Goal: Task Accomplishment & Management: Manage account settings

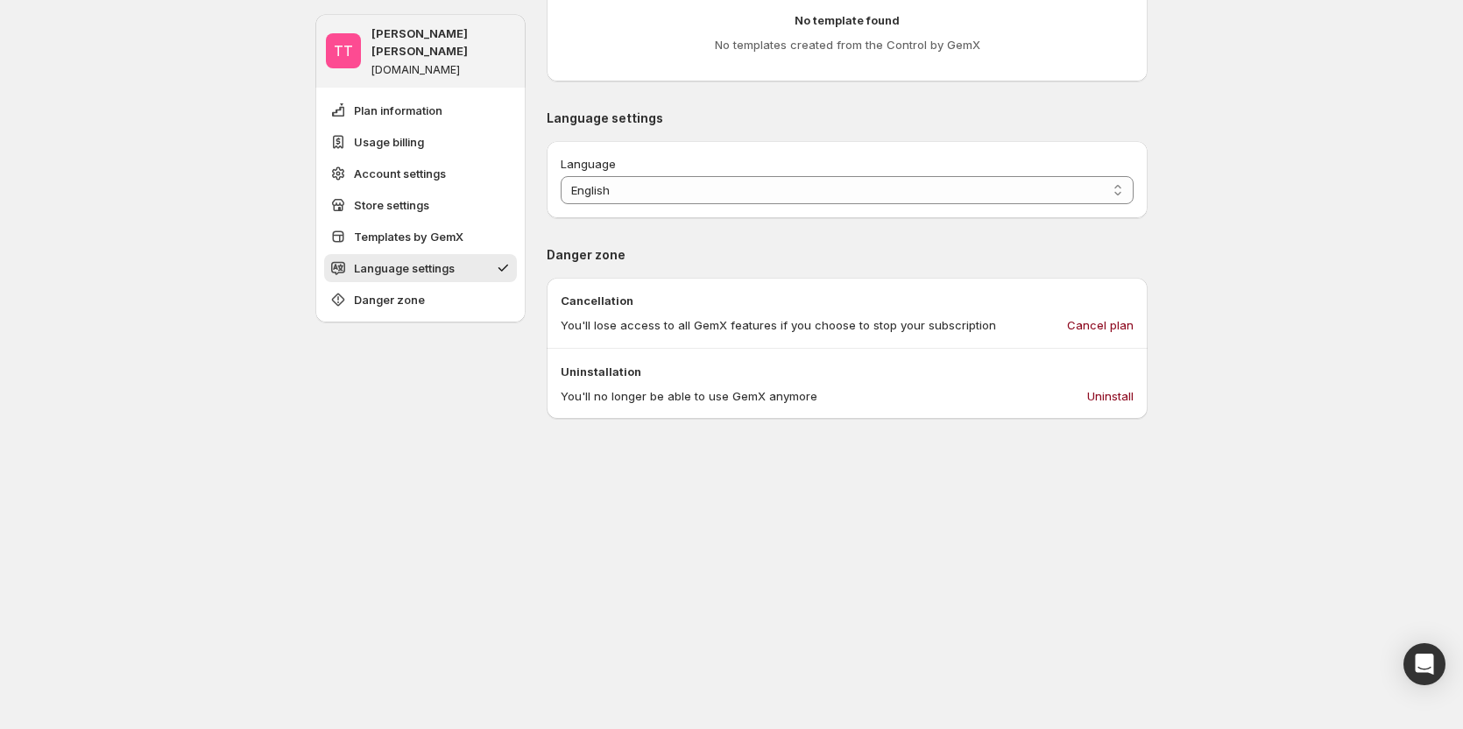
scroll to position [1752, 0]
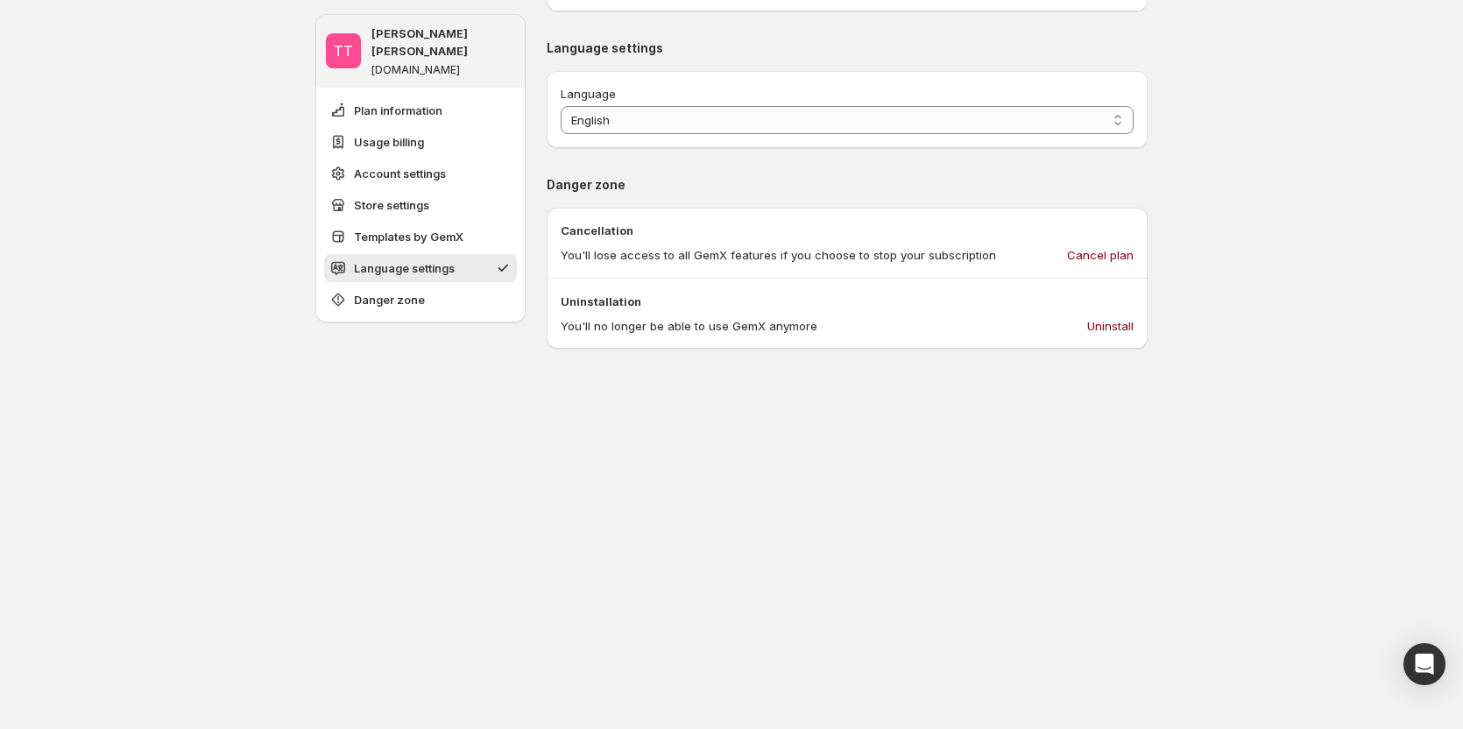
click at [443, 293] on button "Danger zone" at bounding box center [420, 300] width 193 height 28
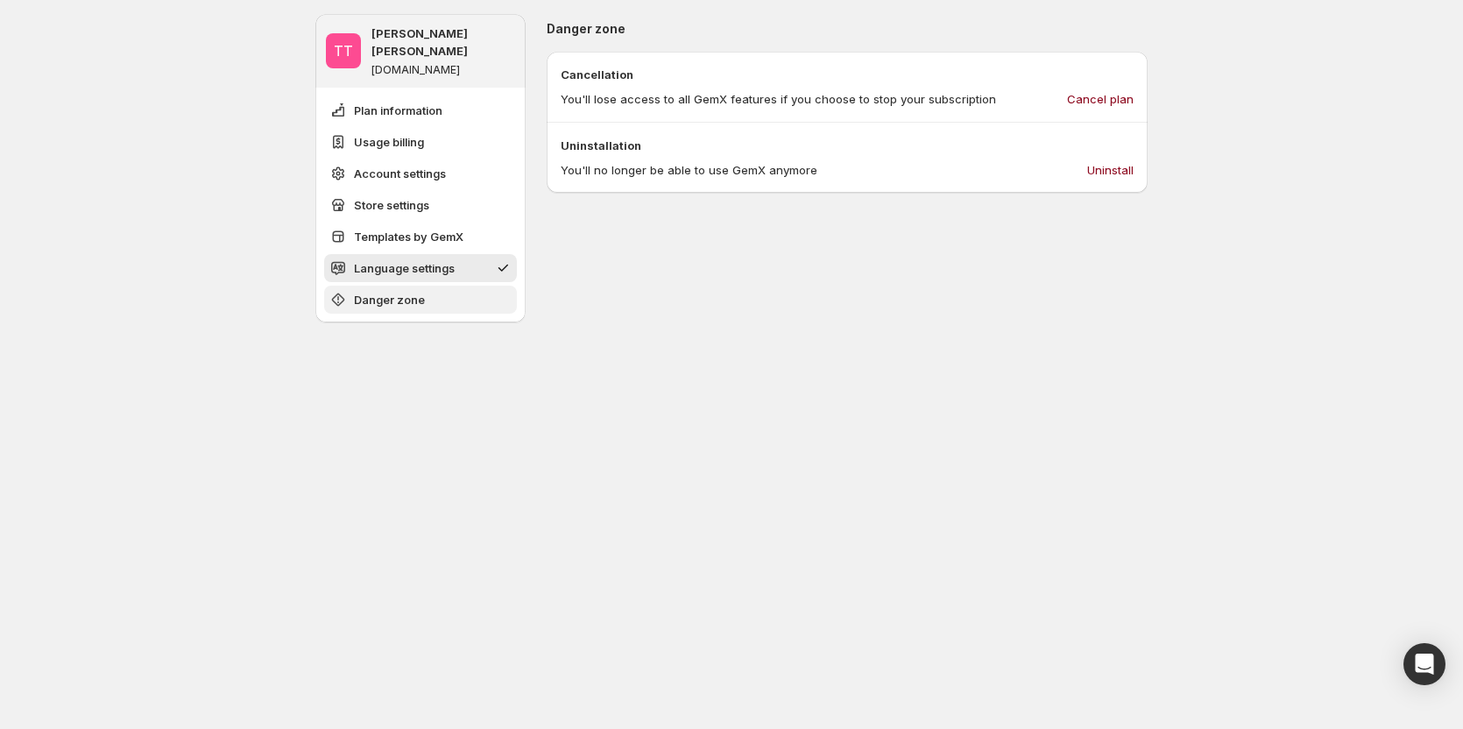
scroll to position [1910, 0]
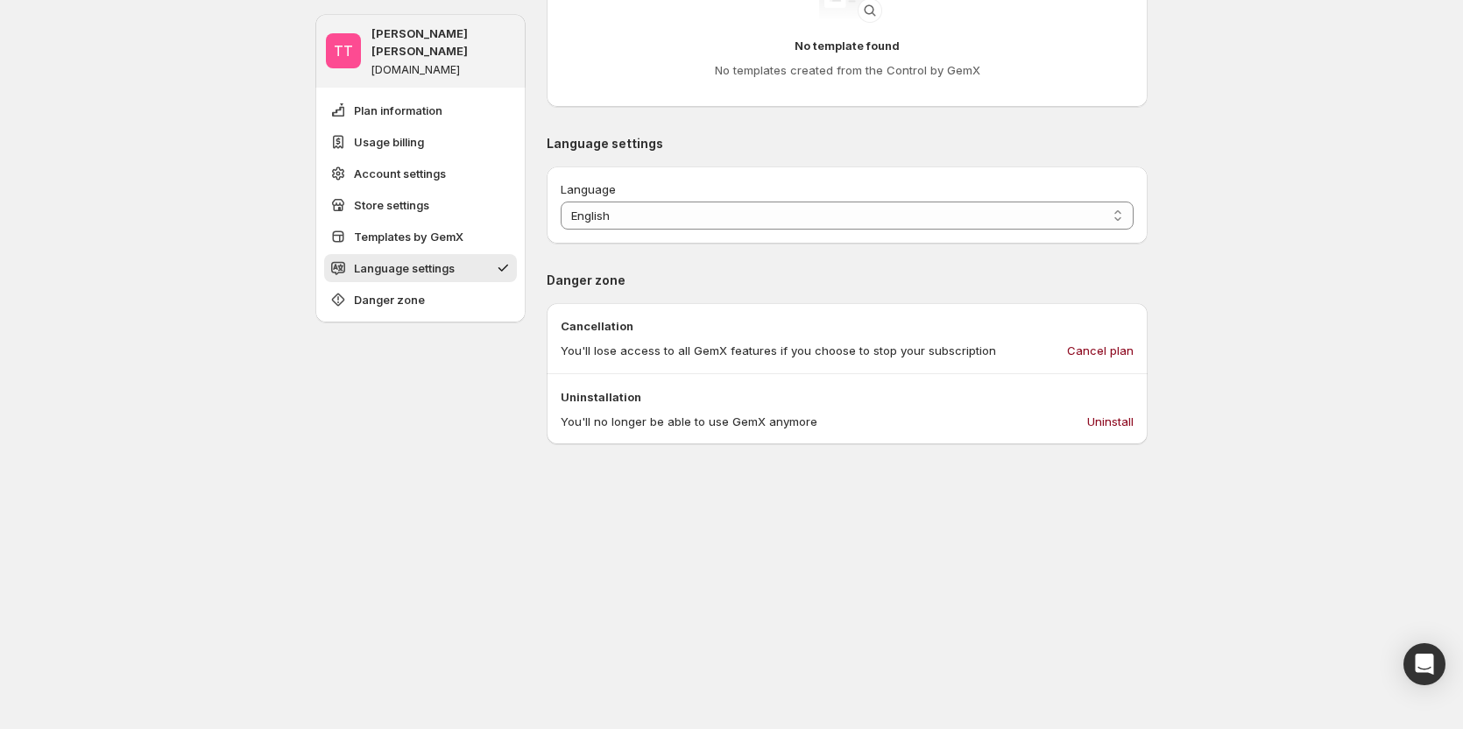
scroll to position [1664, 0]
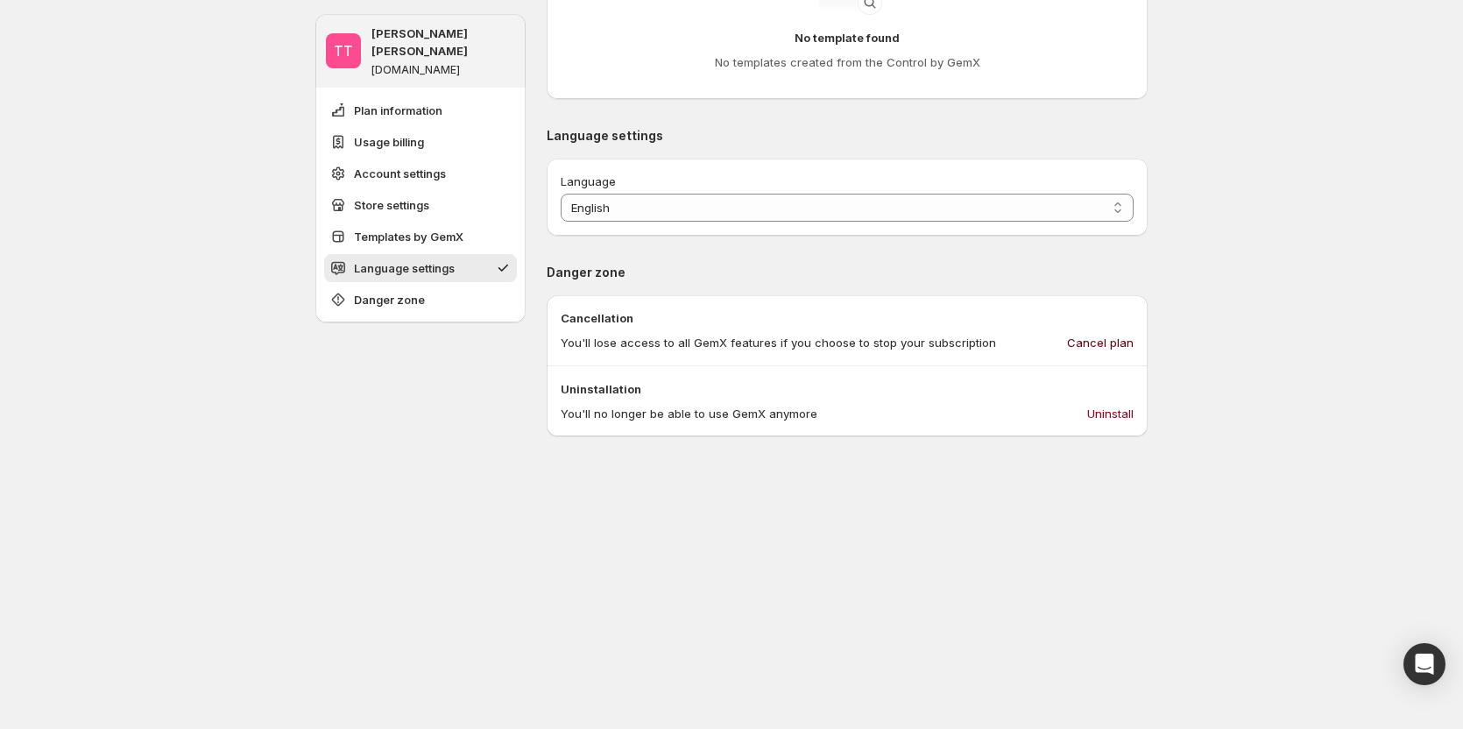
click at [1118, 342] on span "Cancel plan" at bounding box center [1100, 343] width 67 height 18
click at [1117, 345] on span "Cancel plan" at bounding box center [1100, 343] width 67 height 18
click at [1109, 330] on button "Cancel plan" at bounding box center [1100, 342] width 88 height 28
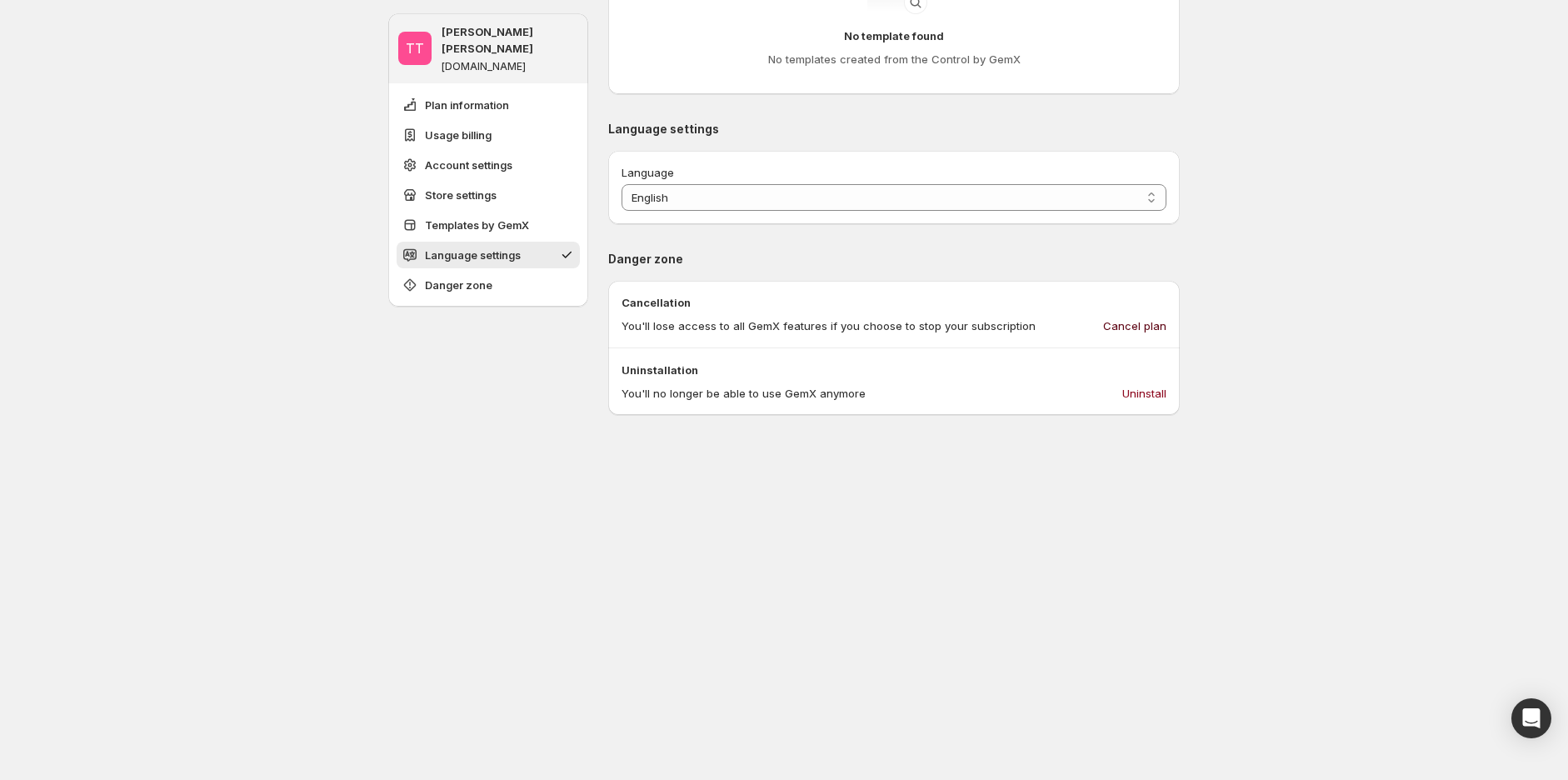
click at [1131, 334] on span "Cancel plan" at bounding box center [1135, 326] width 64 height 17
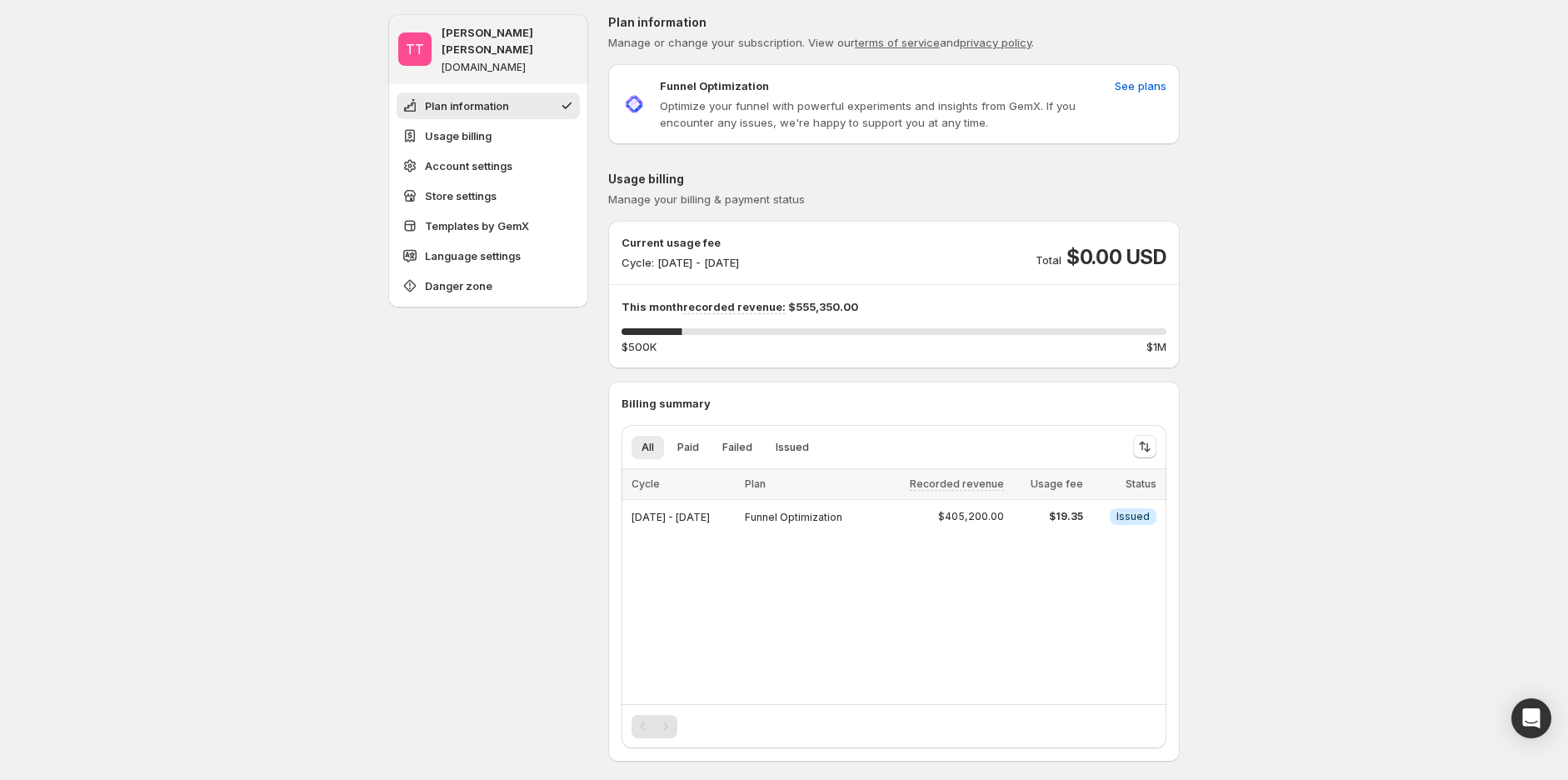
scroll to position [0, 0]
